Goal: Transaction & Acquisition: Purchase product/service

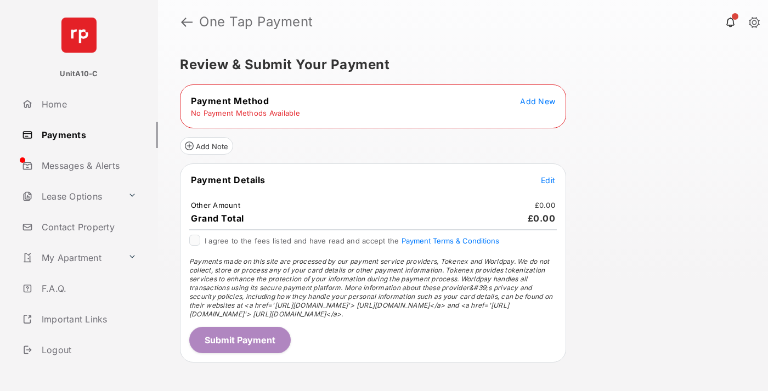
click at [538, 101] on span "Add New" at bounding box center [537, 101] width 35 height 9
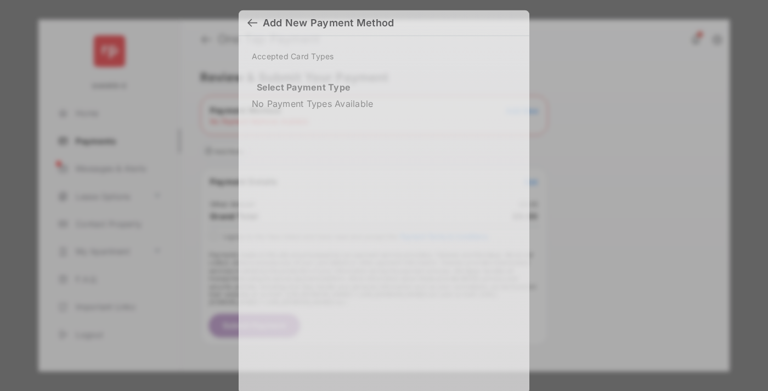
scroll to position [8, 0]
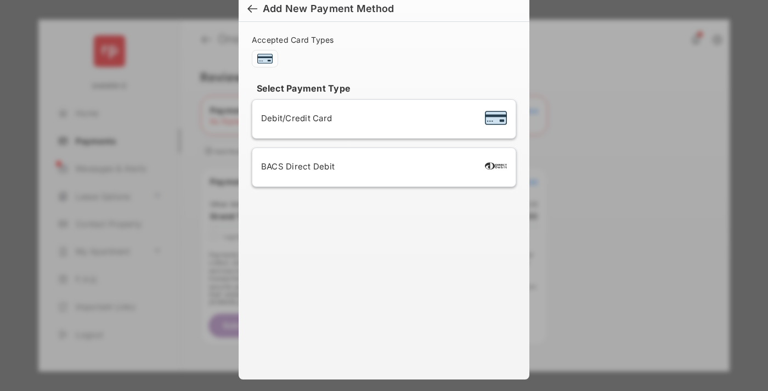
click at [294, 118] on span "Debit/Credit Card" at bounding box center [296, 118] width 71 height 10
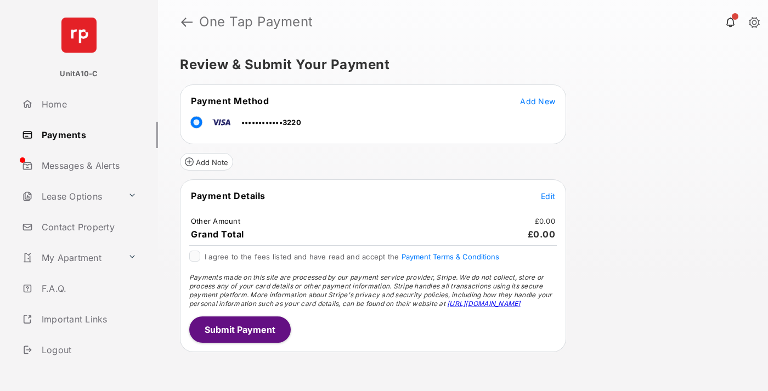
click at [548, 196] on span "Edit" at bounding box center [548, 196] width 14 height 9
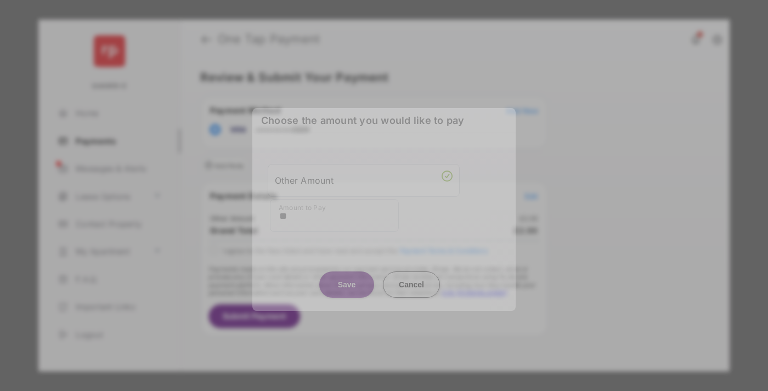
type input "**"
click at [347, 280] on button "Save" at bounding box center [346, 285] width 55 height 26
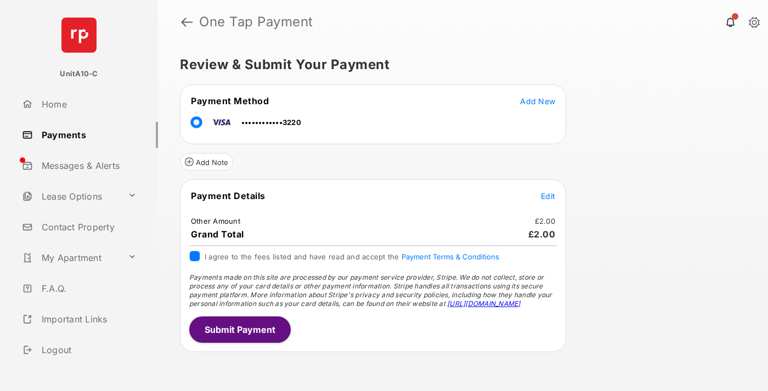
click at [239, 329] on button "Submit Payment" at bounding box center [240, 330] width 102 height 26
